Goal: Task Accomplishment & Management: Use online tool/utility

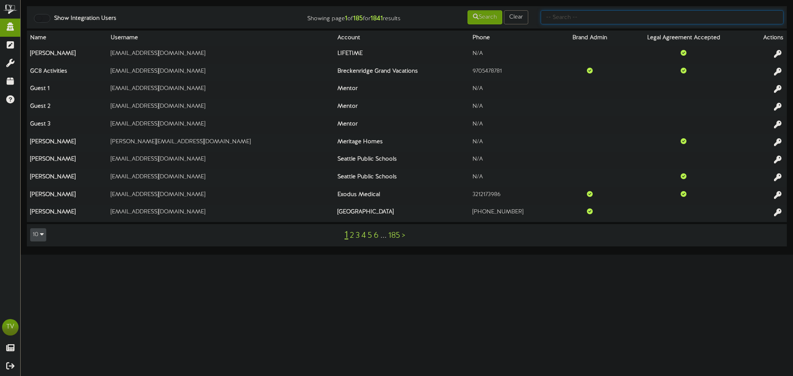
click at [559, 17] on input "text" at bounding box center [662, 17] width 243 height 14
type input "a"
type input "heather"
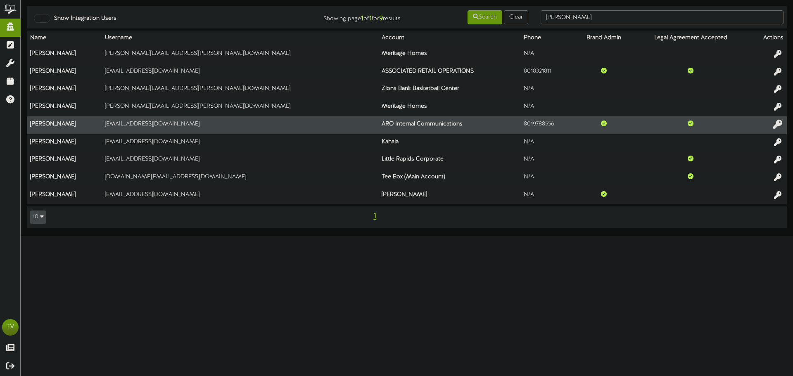
click at [775, 124] on icon at bounding box center [777, 123] width 9 height 9
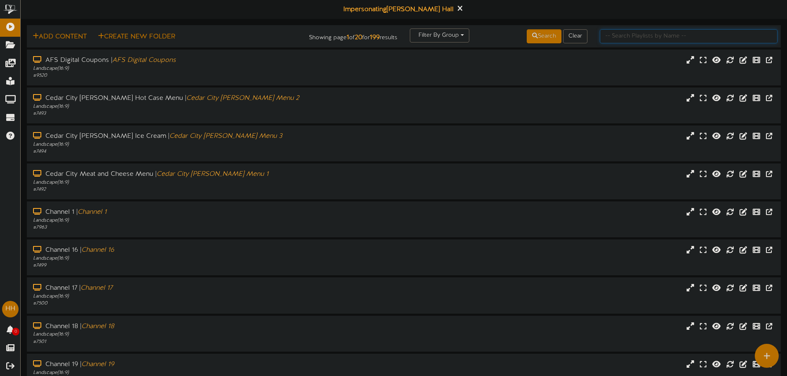
click at [618, 40] on input "text" at bounding box center [689, 36] width 178 height 14
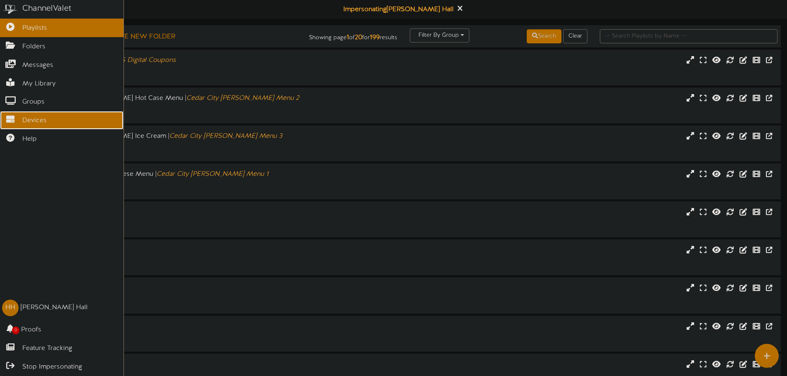
click at [15, 116] on icon at bounding box center [10, 118] width 21 height 6
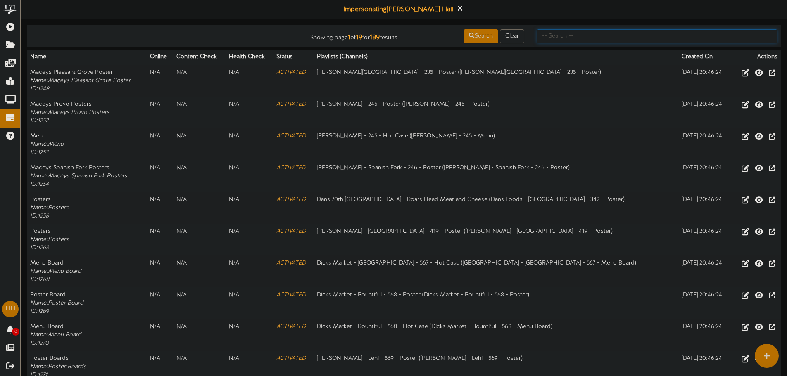
click at [568, 40] on input "text" at bounding box center [656, 36] width 241 height 14
type input "american"
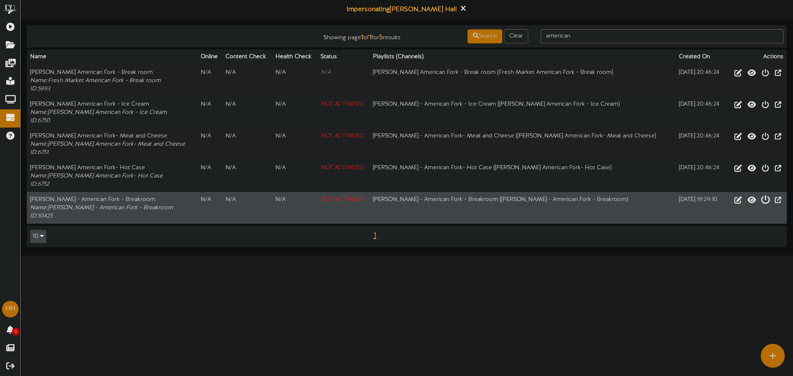
click at [761, 205] on button "Activate Device" at bounding box center [765, 200] width 14 height 13
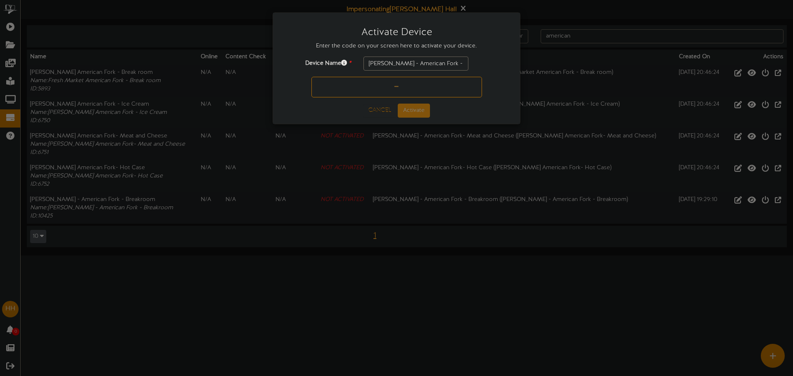
click at [457, 90] on input "text" at bounding box center [396, 87] width 171 height 21
type input "NJKG87"
click at [423, 109] on button "Activate" at bounding box center [414, 111] width 32 height 14
